Goal: Transaction & Acquisition: Purchase product/service

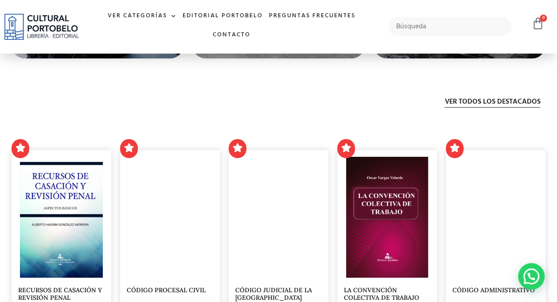
scroll to position [1550, 0]
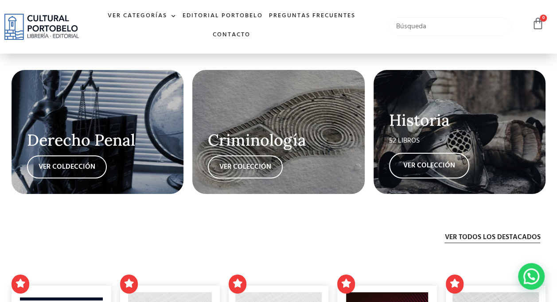
click at [423, 25] on input "text" at bounding box center [450, 26] width 123 height 19
type input "derecho mercantil"
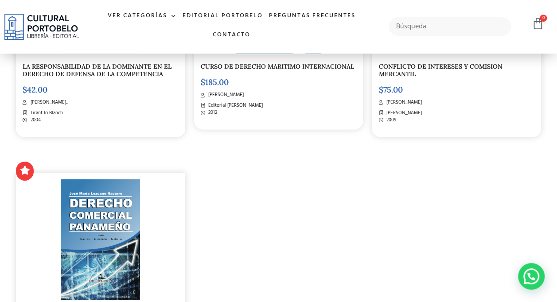
scroll to position [1419, 0]
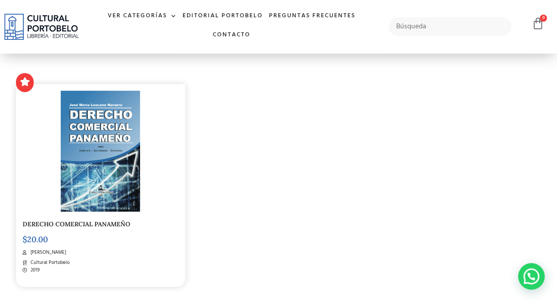
click at [111, 172] on img at bounding box center [100, 151] width 79 height 121
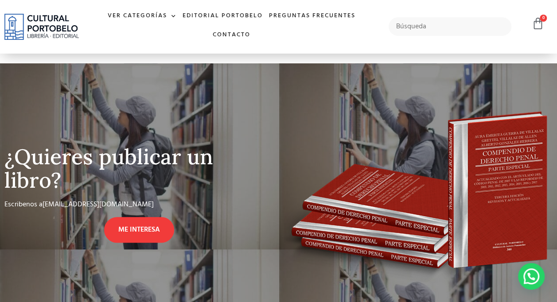
scroll to position [103, 0]
